Goal: Task Accomplishment & Management: Manage account settings

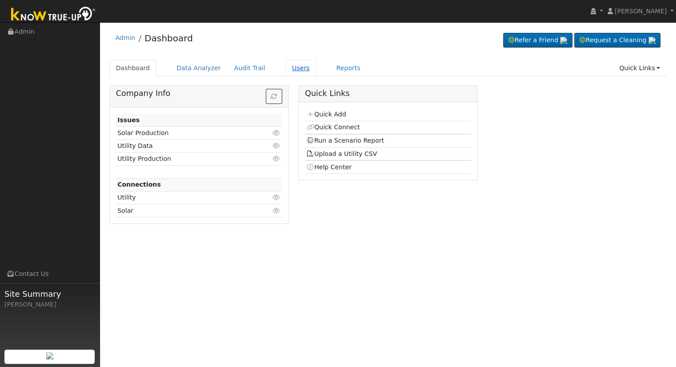
click at [286, 70] on link "Users" at bounding box center [300, 68] width 31 height 16
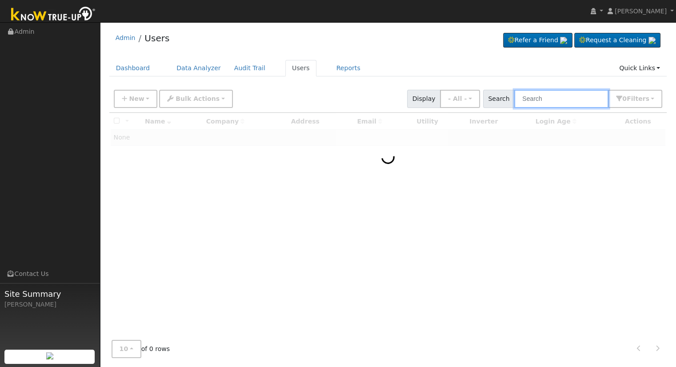
click at [570, 96] on input "text" at bounding box center [561, 99] width 94 height 18
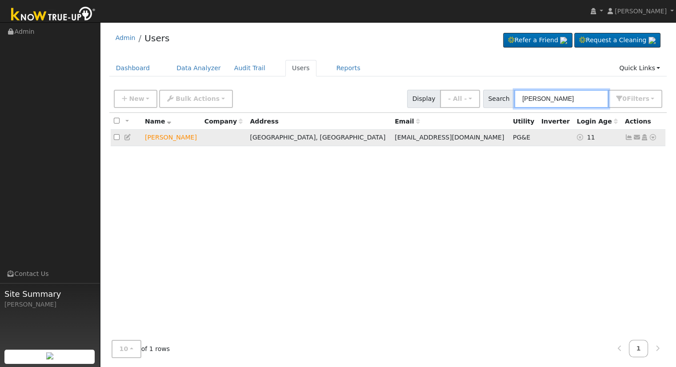
type input "edward ess"
click at [652, 137] on icon at bounding box center [653, 137] width 8 height 6
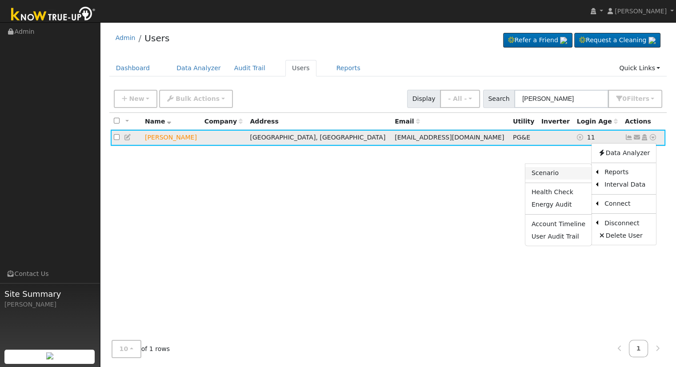
click at [546, 172] on link "Scenario" at bounding box center [558, 173] width 66 height 12
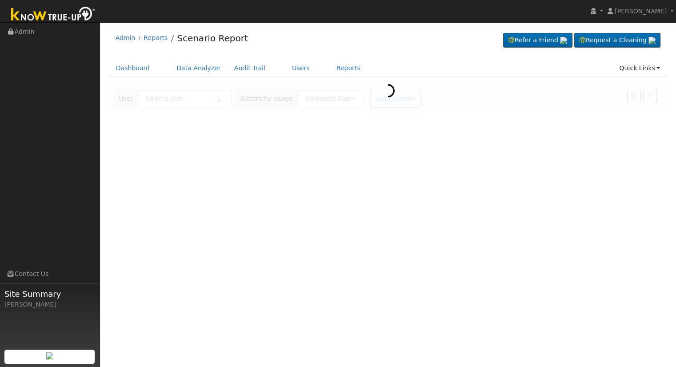
type input "Edward Essegian"
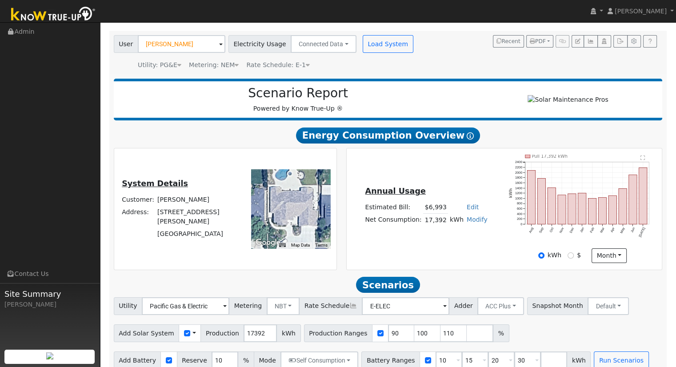
scroll to position [69, 0]
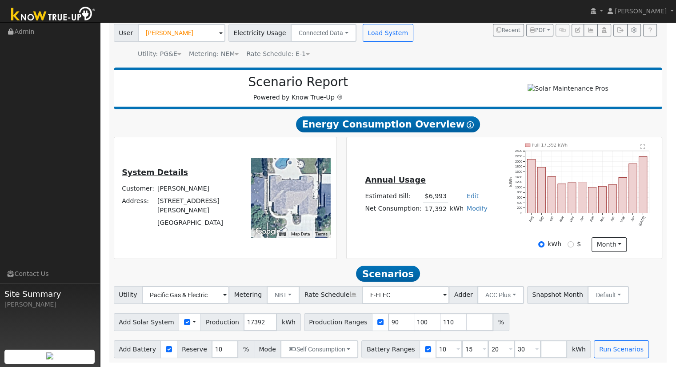
click at [469, 194] on link "Edit" at bounding box center [473, 195] width 12 height 7
type input "8000"
click at [451, 159] on div "Annual Usage Estimated Bill: $8,000 Edit Estimated Bill $ 8000 Annual Net Consu…" at bounding box center [504, 198] width 312 height 108
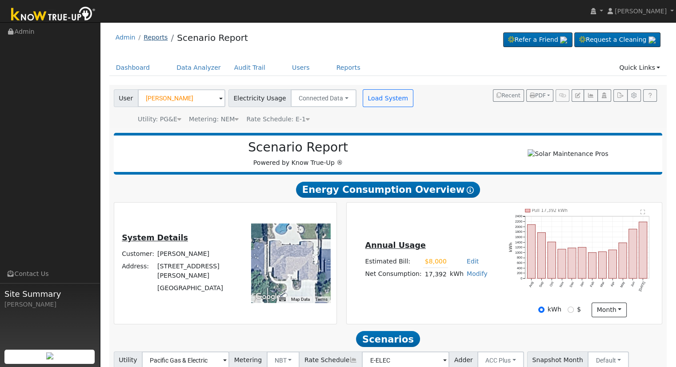
scroll to position [0, 0]
click at [285, 70] on link "Users" at bounding box center [300, 68] width 31 height 16
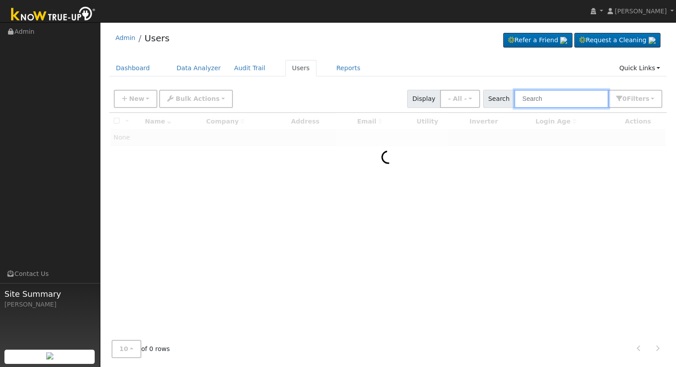
click at [579, 98] on input "text" at bounding box center [561, 99] width 94 height 18
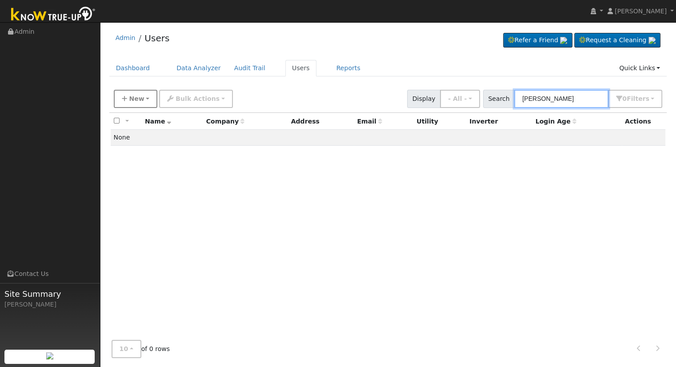
type input "RObbie shaw"
click at [138, 100] on span "New" at bounding box center [136, 98] width 15 height 7
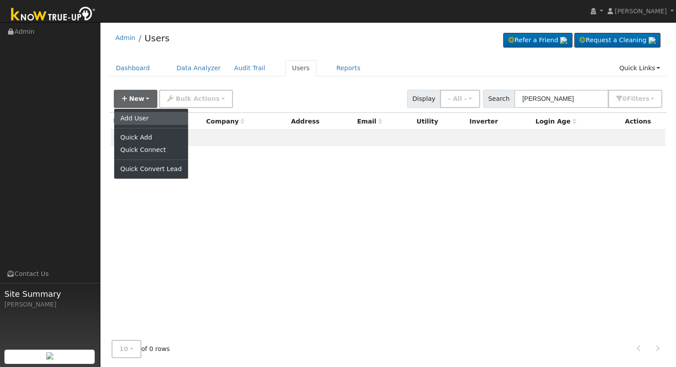
click at [140, 118] on link "Add User" at bounding box center [151, 118] width 74 height 12
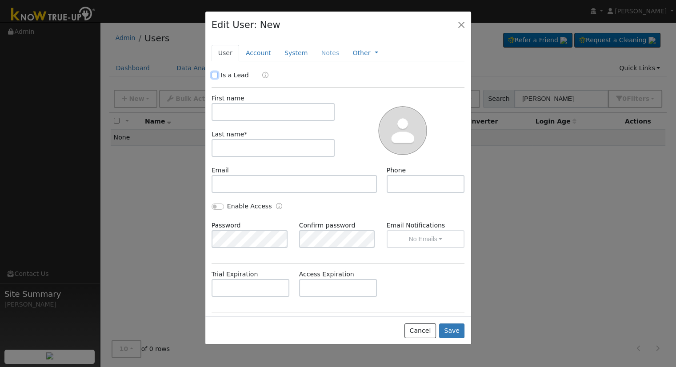
click at [214, 75] on input "Is a Lead" at bounding box center [215, 75] width 6 height 6
checkbox input "true"
click at [228, 115] on input "text" at bounding box center [274, 112] width 124 height 18
type input "Robbie"
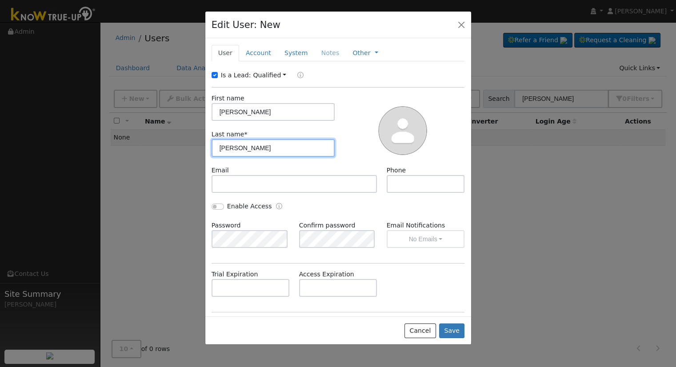
type input "Shaw"
click at [256, 49] on link "Account" at bounding box center [258, 53] width 39 height 16
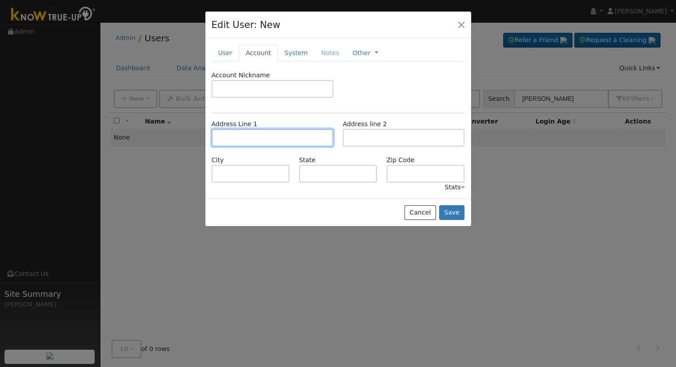
click at [272, 141] on input "text" at bounding box center [273, 138] width 122 height 18
type input "743 North Karen Avenue"
type input "Clovis"
type input "CA"
type input "93611"
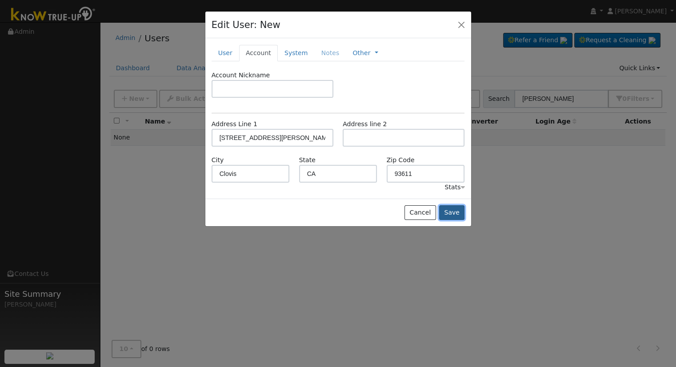
click at [458, 210] on button "Save" at bounding box center [452, 212] width 26 height 15
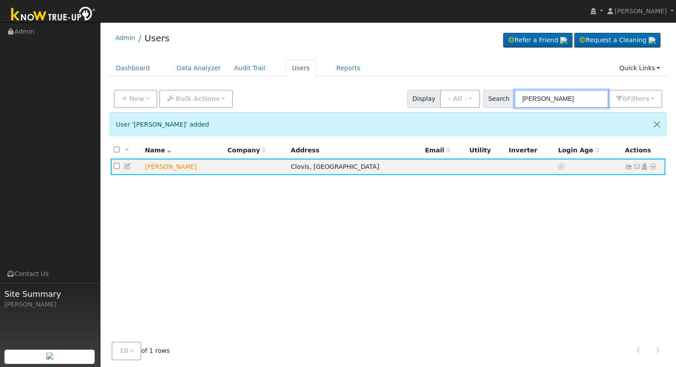
click at [574, 97] on input "RObbie shaw" at bounding box center [561, 99] width 94 height 18
drag, startPoint x: 576, startPoint y: 98, endPoint x: 298, endPoint y: 84, distance: 278.1
click at [301, 86] on div "New Add User Quick Add Quick Connect Quick Convert Lead Bulk Actions Send Email…" at bounding box center [388, 98] width 558 height 27
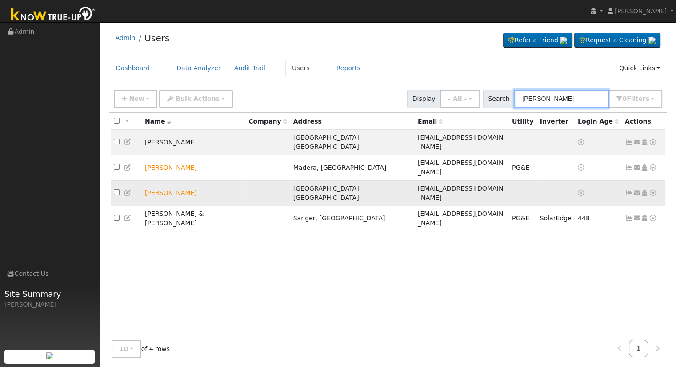
type input "noemi"
click at [652, 190] on icon at bounding box center [653, 193] width 8 height 6
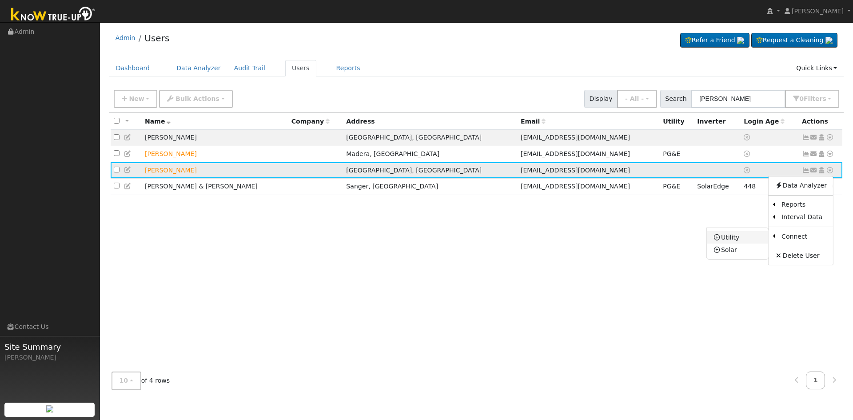
click at [676, 239] on link "Utility" at bounding box center [738, 237] width 62 height 12
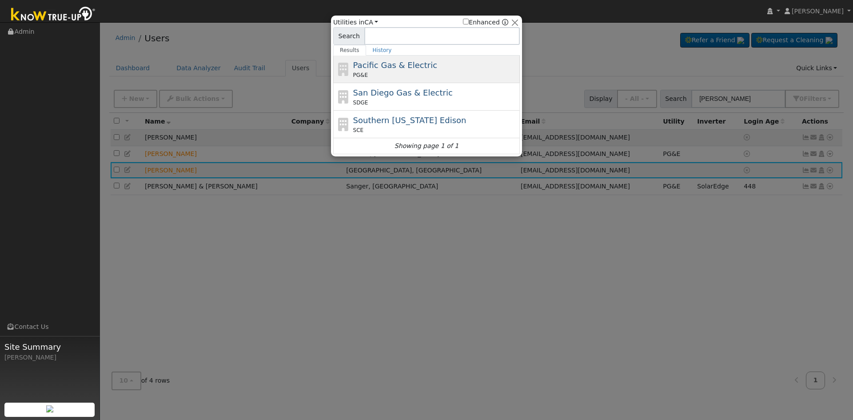
click at [378, 71] on div "Pacific Gas & Electric PG&E" at bounding box center [435, 69] width 165 height 20
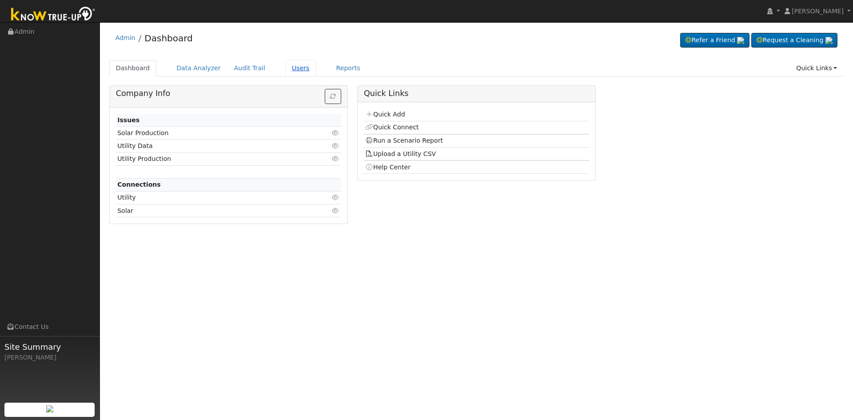
click at [285, 69] on link "Users" at bounding box center [300, 68] width 31 height 16
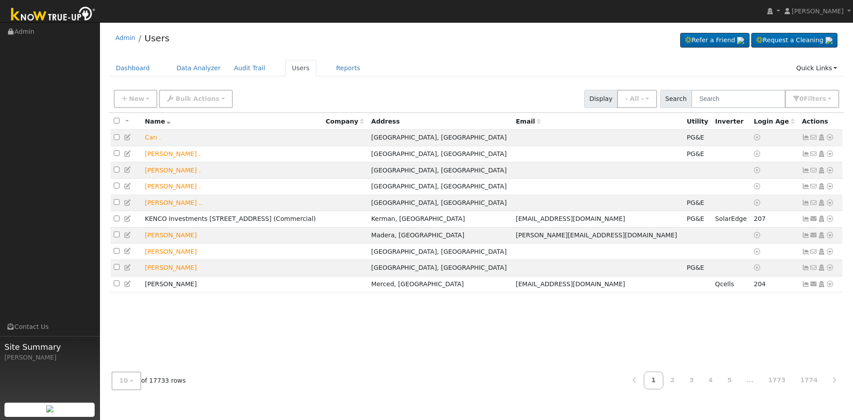
click at [756, 89] on div "New Add User Quick Add Quick Connect Quick Convert Lead Bulk Actions Send Email…" at bounding box center [476, 97] width 729 height 21
click at [756, 102] on input "text" at bounding box center [739, 99] width 94 height 18
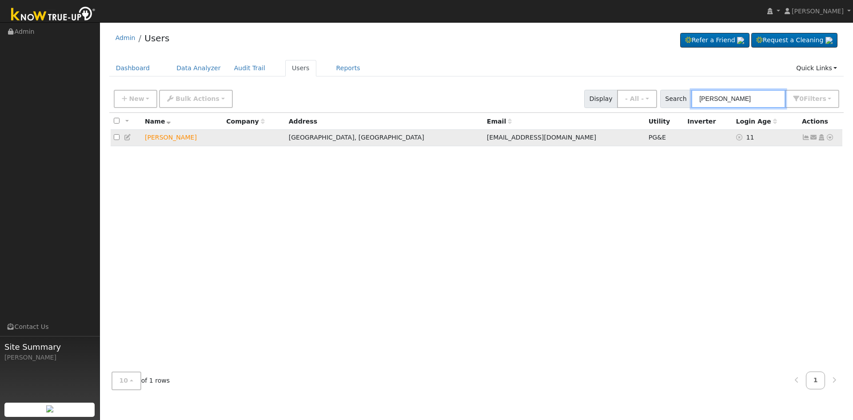
type input "edward ess"
click at [830, 140] on icon at bounding box center [830, 137] width 8 height 6
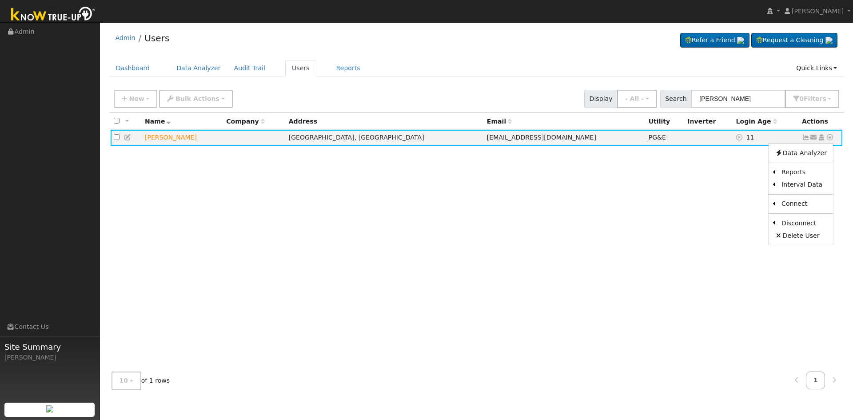
click at [0, 0] on link "Scenario" at bounding box center [0, 0] width 0 height 0
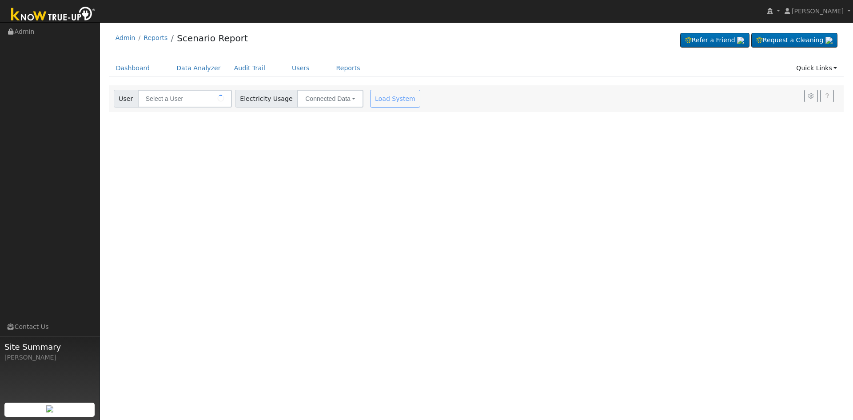
type input "[PERSON_NAME]"
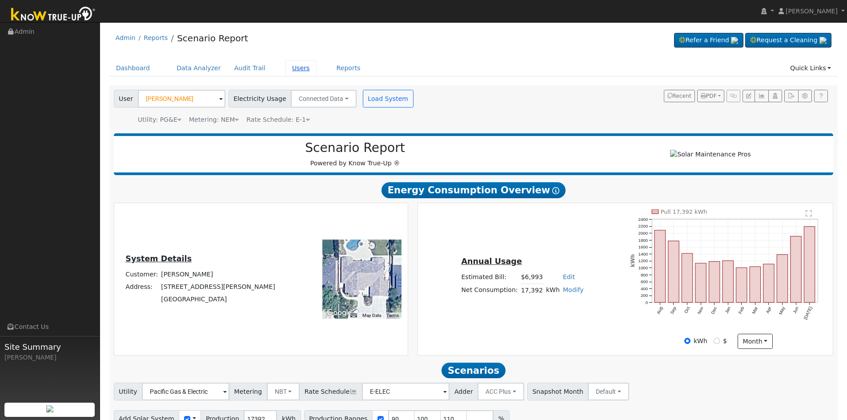
click at [288, 65] on link "Users" at bounding box center [300, 68] width 31 height 16
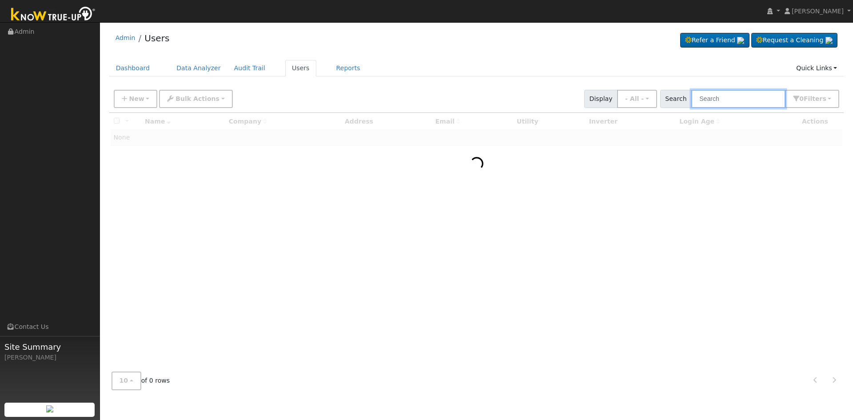
click at [733, 106] on input "text" at bounding box center [739, 99] width 94 height 18
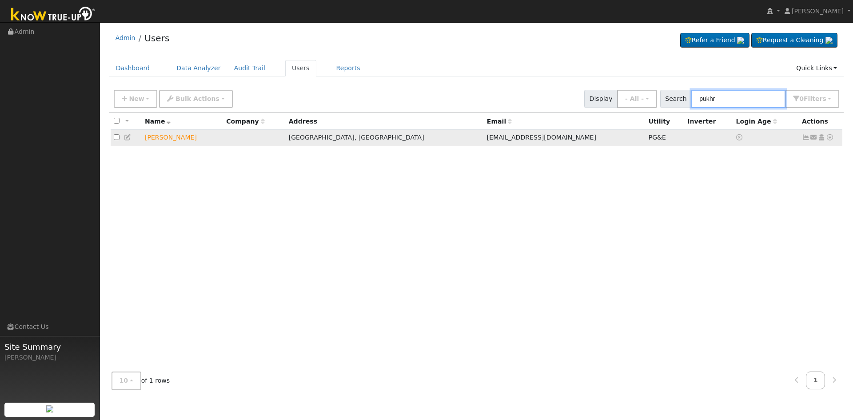
type input "pukhr"
click at [829, 136] on icon at bounding box center [830, 137] width 8 height 6
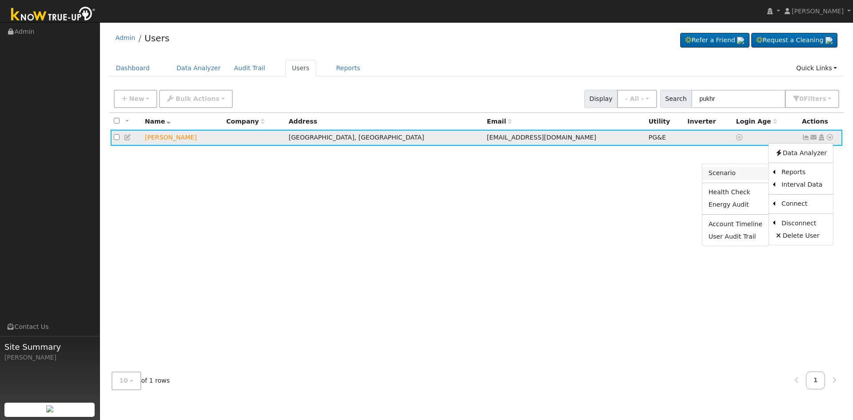
click at [737, 172] on link "Scenario" at bounding box center [736, 173] width 66 height 12
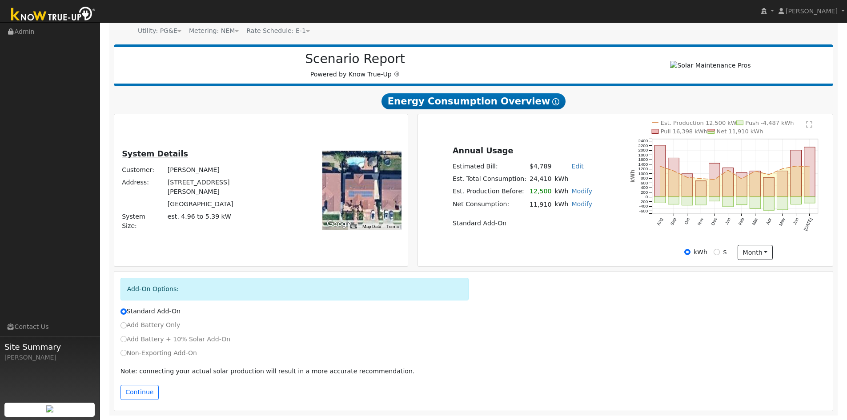
scroll to position [92, 0]
